Goal: Obtain resource: Download file/media

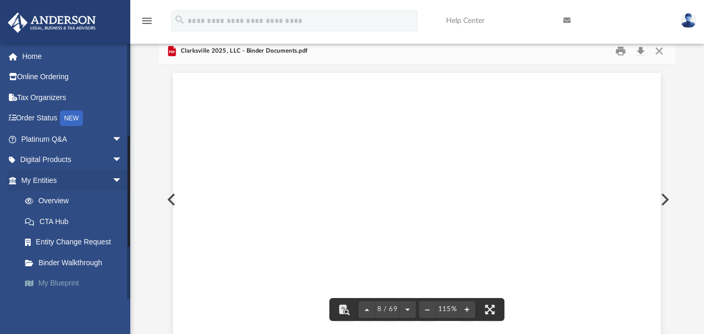
scroll to position [4541, 0]
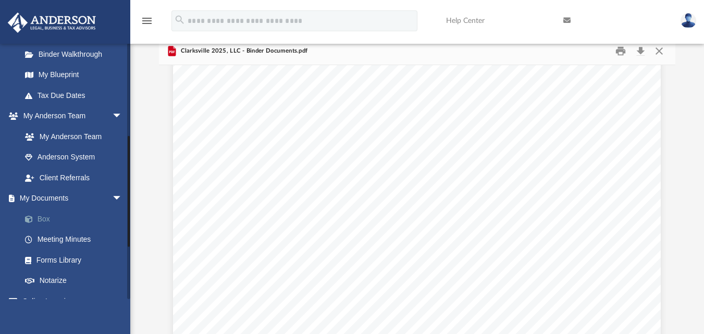
click at [39, 219] on link "Box" at bounding box center [76, 218] width 123 height 21
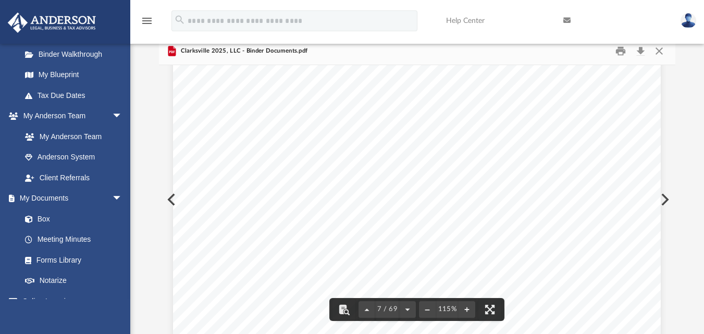
scroll to position [4020, 0]
click at [662, 53] on button "Close" at bounding box center [658, 51] width 19 height 16
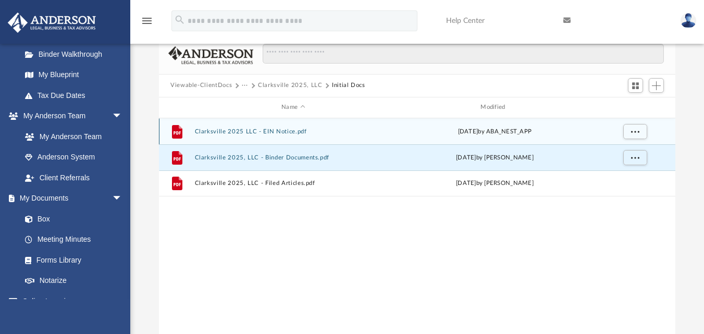
scroll to position [0, 0]
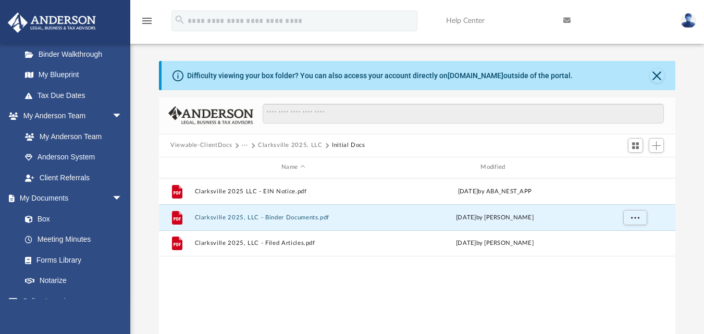
click at [217, 143] on button "Viewable-ClientDocs" at bounding box center [200, 145] width 61 height 9
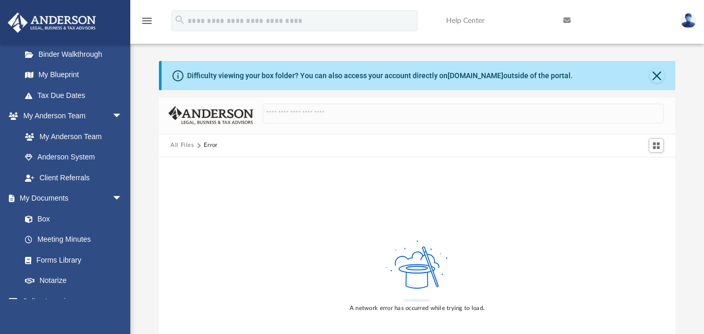
click at [182, 144] on button "All Files" at bounding box center [182, 145] width 24 height 9
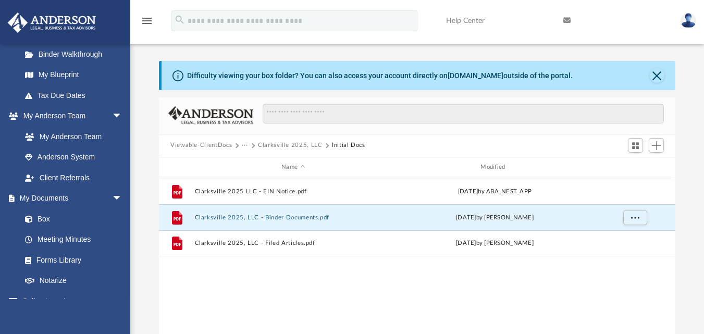
scroll to position [229, 508]
click at [68, 159] on link "Anderson System" at bounding box center [76, 157] width 123 height 21
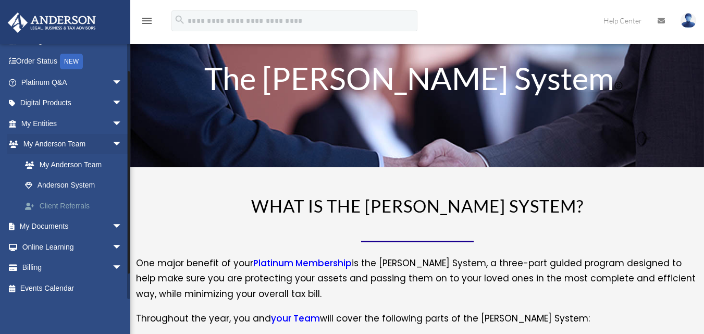
scroll to position [59, 0]
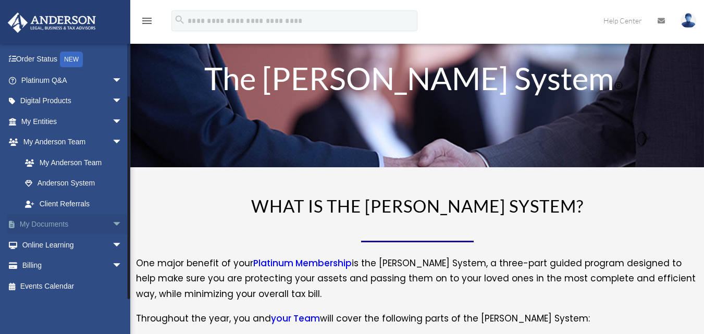
click at [114, 226] on span "arrow_drop_down" at bounding box center [122, 224] width 21 height 21
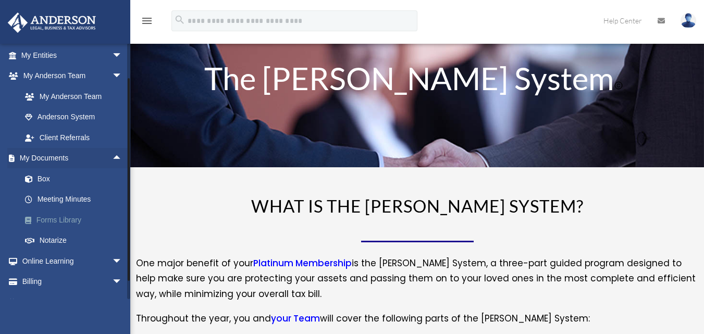
scroll to position [141, 0]
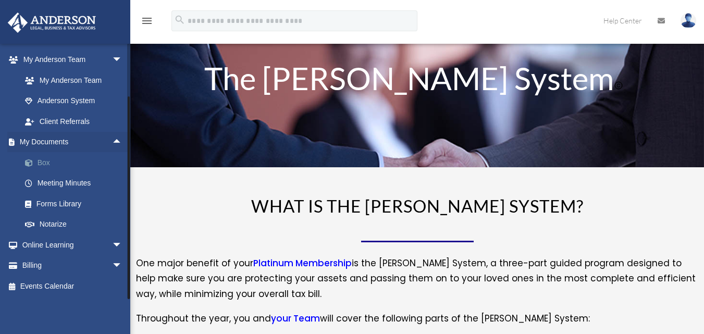
click at [46, 165] on link "Box" at bounding box center [76, 162] width 123 height 21
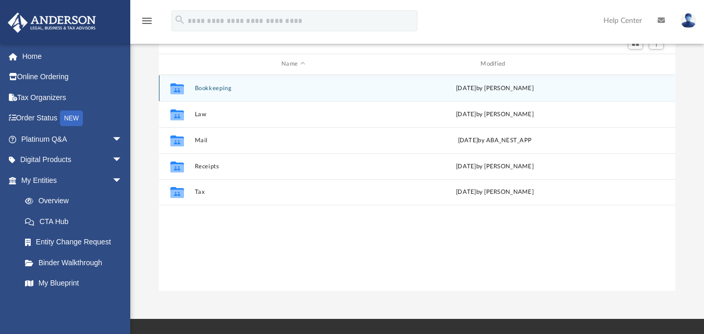
scroll to position [104, 0]
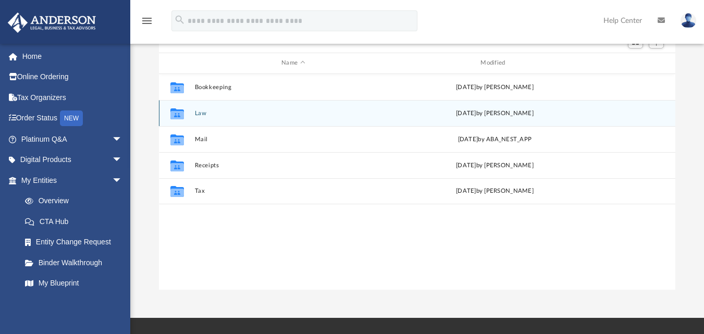
click at [195, 112] on button "Law" at bounding box center [293, 112] width 197 height 7
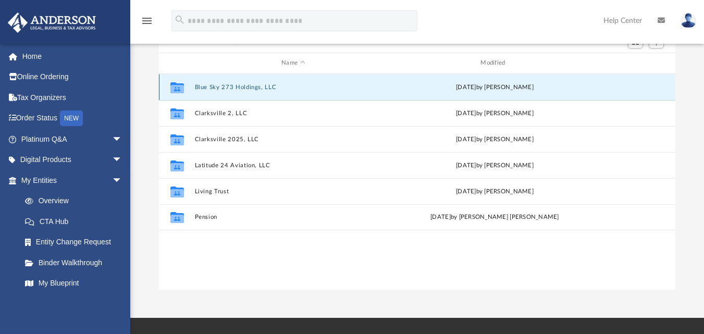
click at [232, 90] on button "Blue Sky 273 Holdings, LLC" at bounding box center [293, 86] width 197 height 7
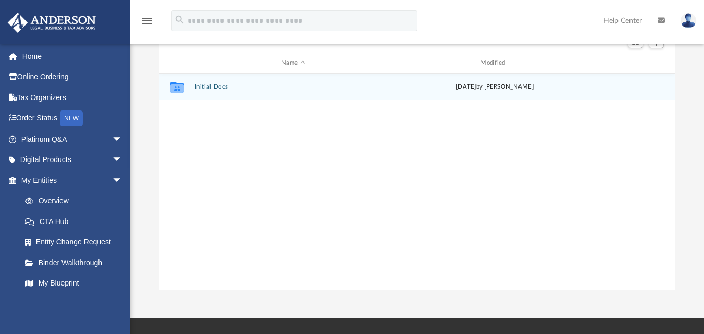
click at [214, 84] on button "Initial Docs" at bounding box center [293, 86] width 197 height 7
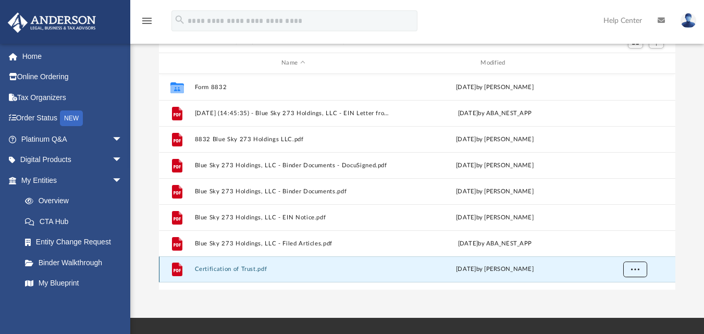
drag, startPoint x: 247, startPoint y: 268, endPoint x: 642, endPoint y: 271, distance: 395.3
click at [642, 271] on button "More options" at bounding box center [635, 269] width 24 height 16
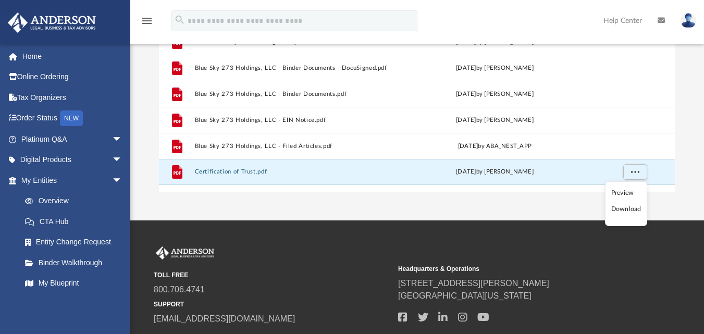
scroll to position [208, 0]
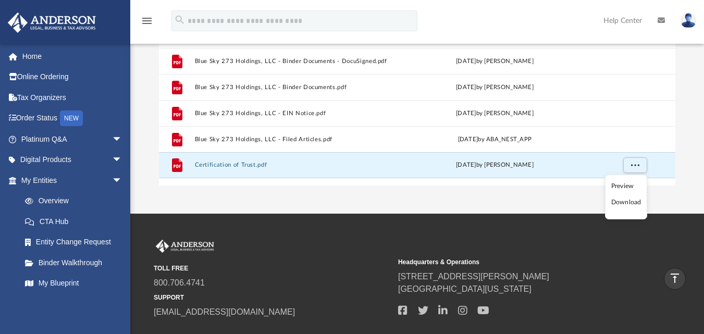
click at [626, 200] on li "Download" at bounding box center [626, 202] width 30 height 11
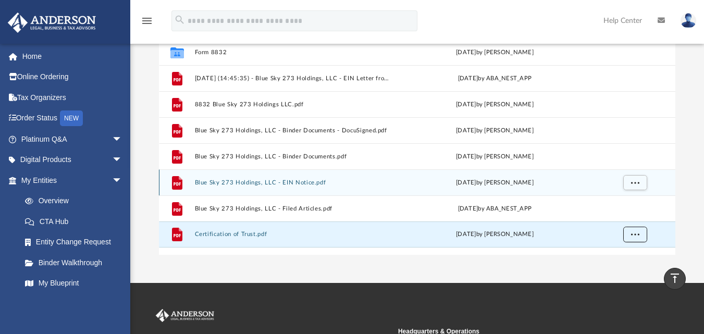
scroll to position [0, 0]
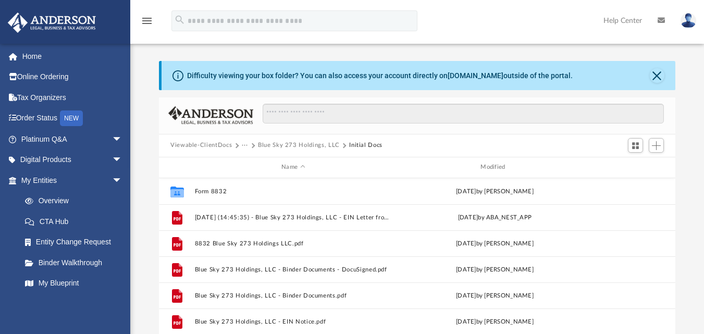
click at [269, 142] on button "Blue Sky 273 Holdings, LLC" at bounding box center [299, 145] width 82 height 9
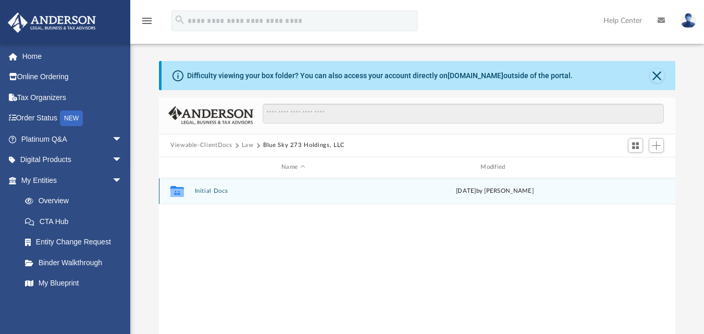
scroll to position [24, 0]
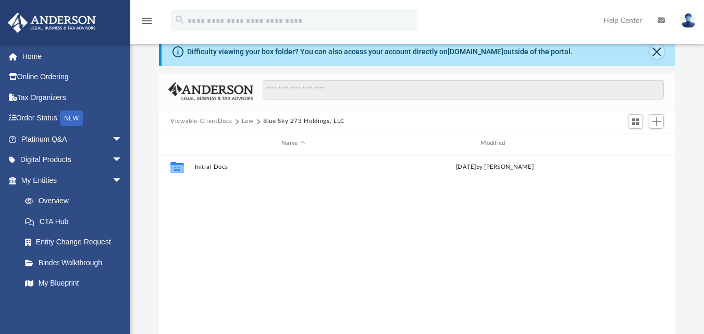
click at [657, 53] on button "Close" at bounding box center [656, 51] width 15 height 15
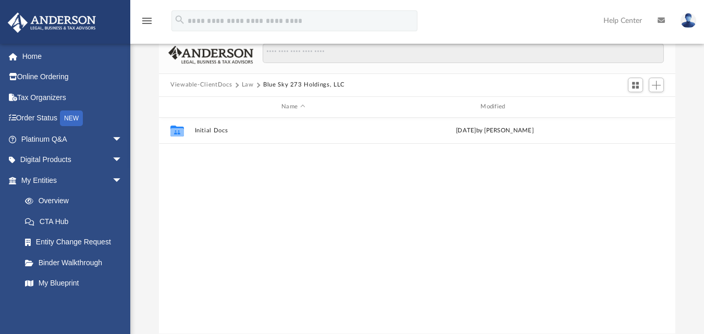
click at [248, 84] on button "Law" at bounding box center [248, 84] width 12 height 9
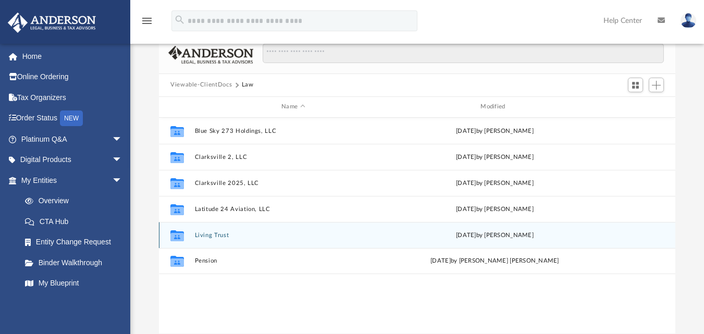
click at [211, 233] on button "Living Trust" at bounding box center [293, 234] width 197 height 7
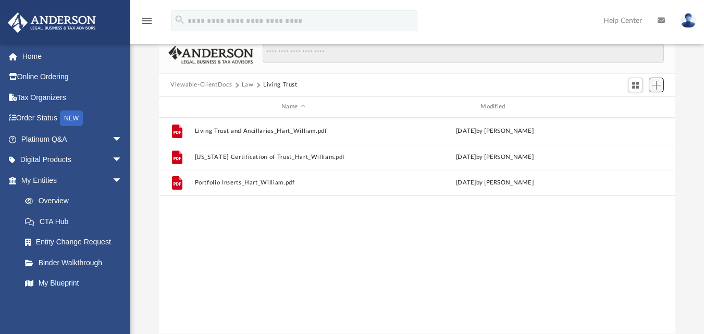
click at [656, 90] on button "Add" at bounding box center [656, 85] width 16 height 15
click at [635, 104] on li "Upload" at bounding box center [640, 106] width 33 height 11
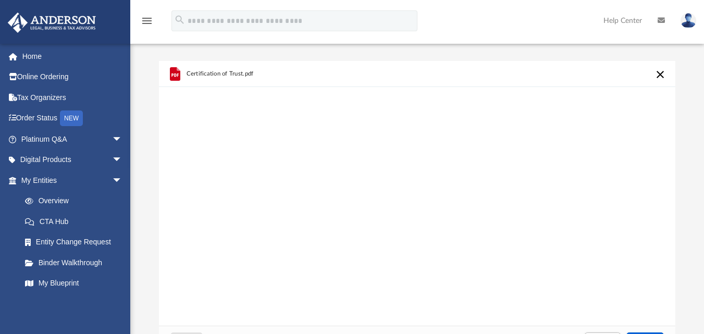
scroll to position [156, 0]
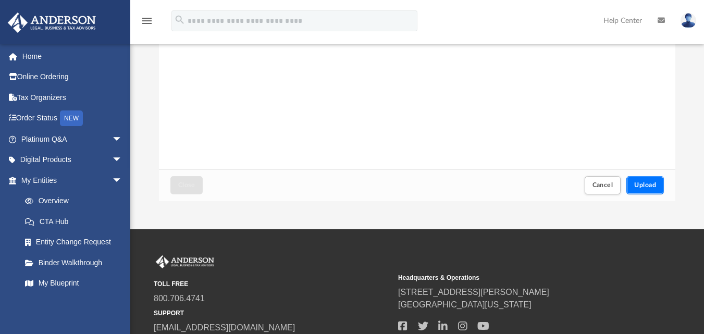
click at [652, 190] on button "Upload" at bounding box center [644, 185] width 37 height 18
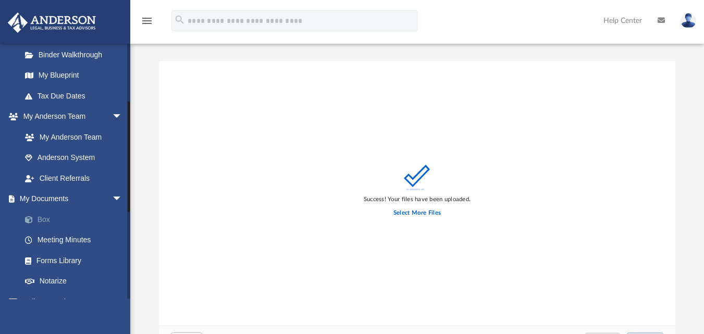
scroll to position [208, 0]
click at [66, 218] on link "Box" at bounding box center [76, 218] width 123 height 21
click at [65, 220] on link "Box" at bounding box center [76, 218] width 123 height 21
click at [62, 239] on link "Meeting Minutes" at bounding box center [76, 239] width 123 height 21
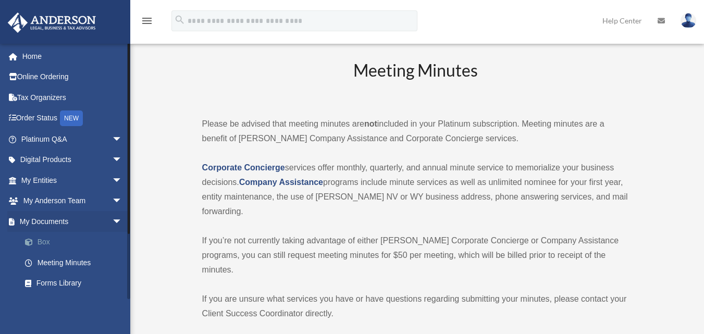
click at [45, 244] on link "Box" at bounding box center [76, 242] width 123 height 21
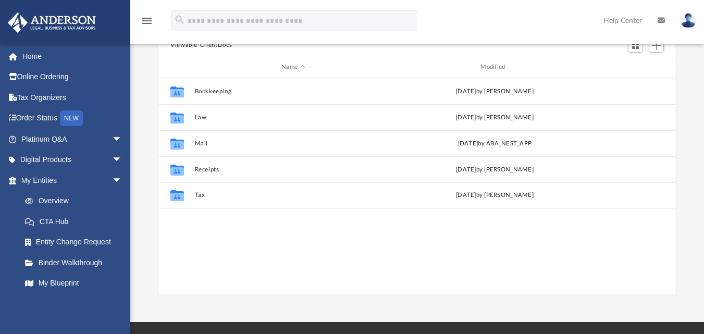
scroll to position [104, 0]
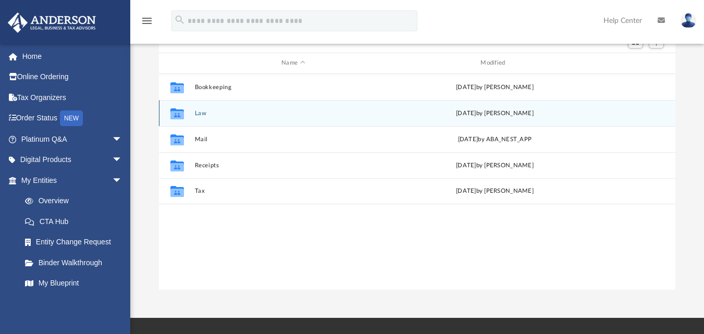
click at [203, 120] on div "Collaborated Folder Law [DATE] by [PERSON_NAME]" at bounding box center [417, 113] width 516 height 26
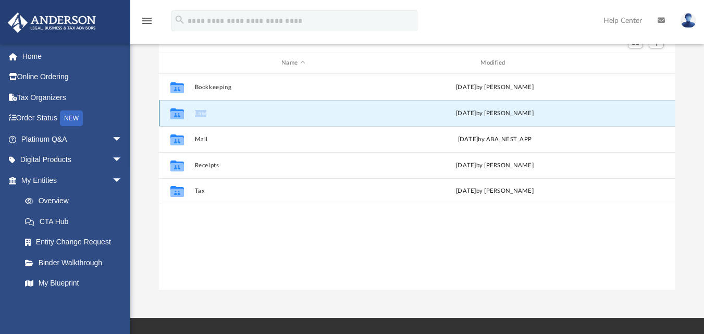
click at [203, 120] on div "Collaborated Folder Law [DATE] by [PERSON_NAME]" at bounding box center [417, 113] width 516 height 26
click at [172, 117] on icon "grid" at bounding box center [177, 114] width 14 height 8
click at [294, 117] on div "Collaborated Folder Law [DATE] by [PERSON_NAME]" at bounding box center [417, 113] width 516 height 26
click at [325, 111] on button "Law" at bounding box center [293, 112] width 197 height 7
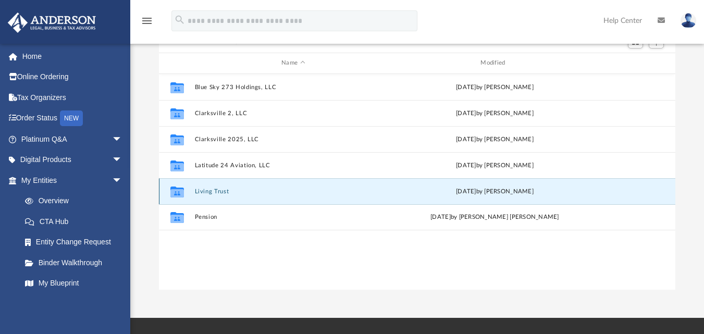
click at [280, 192] on button "Living Trust" at bounding box center [293, 190] width 197 height 7
